Goal: Transaction & Acquisition: Purchase product/service

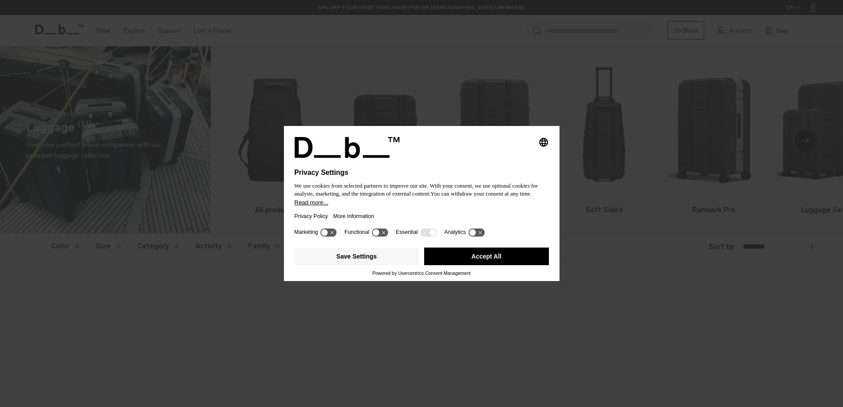
click at [492, 245] on div "Save Settings Accept All" at bounding box center [422, 257] width 254 height 26
click at [489, 251] on button "Accept All" at bounding box center [486, 257] width 125 height 18
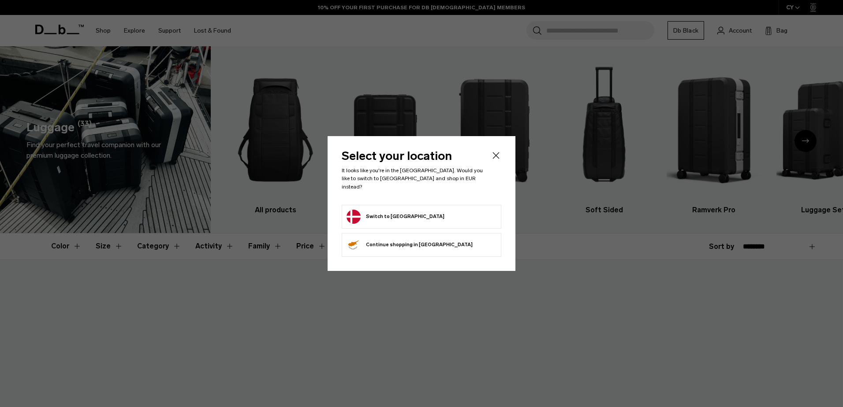
click at [449, 210] on form "Switch to [GEOGRAPHIC_DATA]" at bounding box center [422, 217] width 150 height 14
click at [494, 157] on icon "Close" at bounding box center [496, 155] width 11 height 11
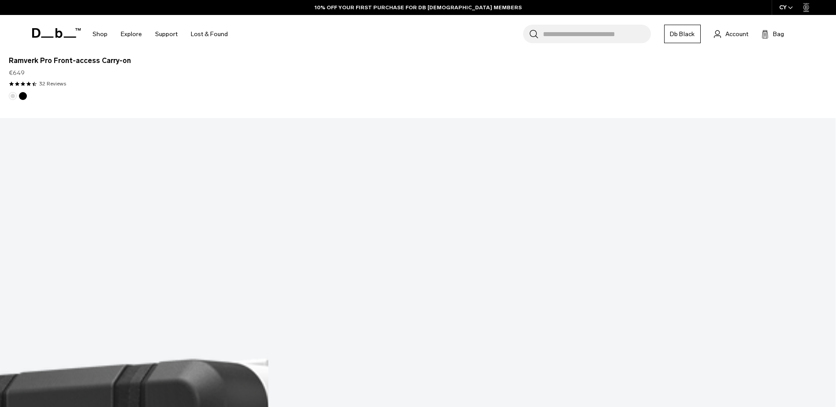
scroll to position [2028, 0]
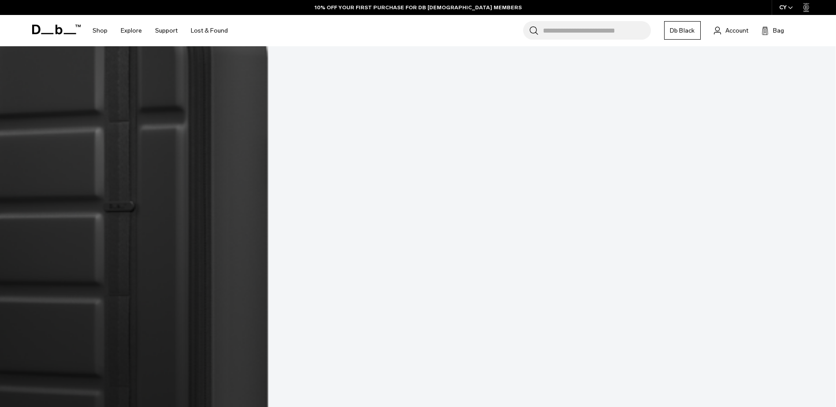
scroll to position [1367, 0]
